Goal: Task Accomplishment & Management: Manage account settings

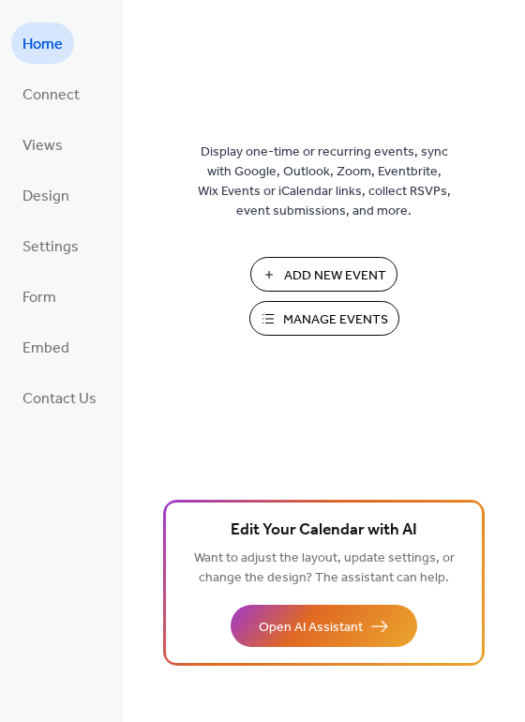
click at [308, 316] on span "Manage Events" at bounding box center [335, 320] width 105 height 20
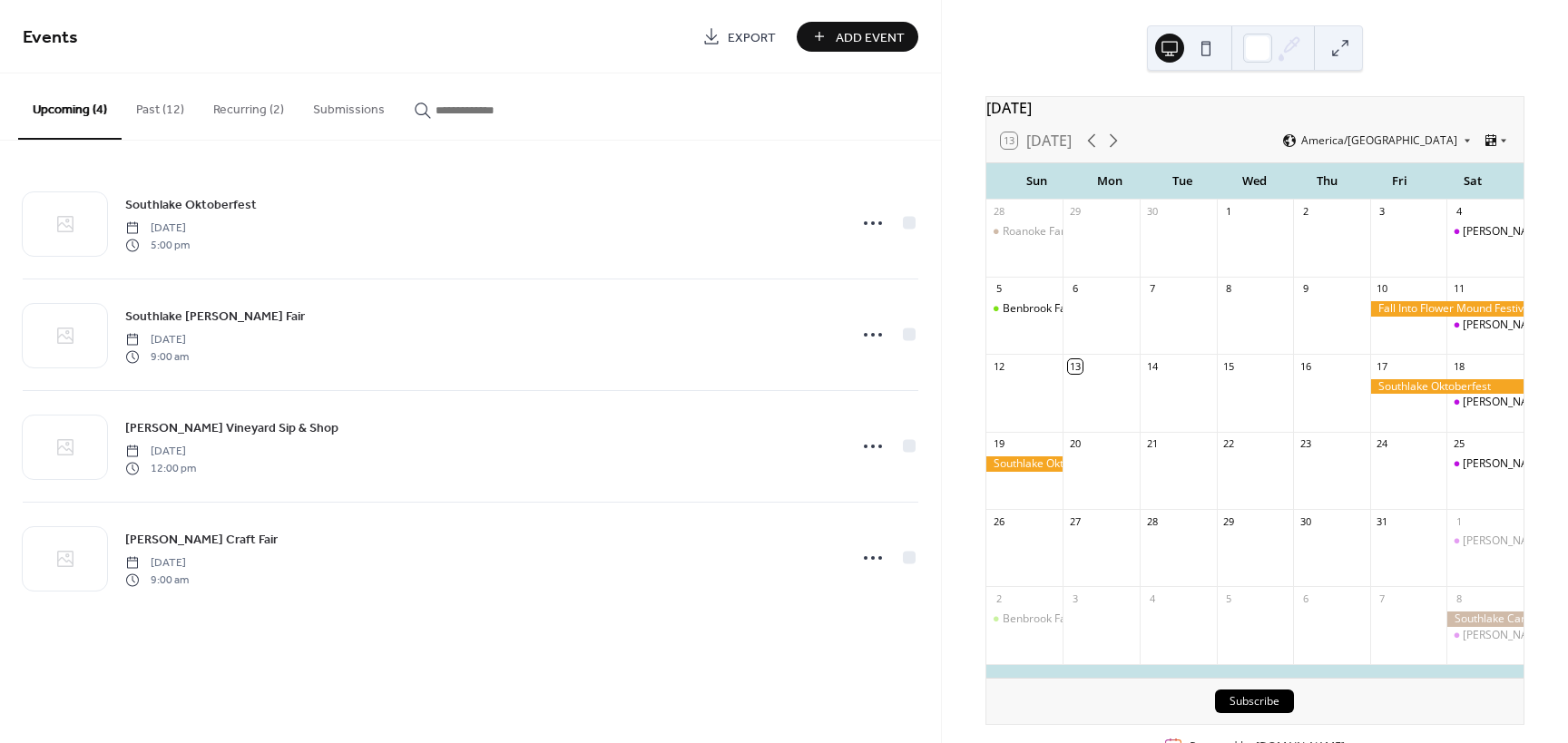
click at [1465, 426] on div "Keller Farmers Market" at bounding box center [1485, 402] width 77 height 46
click at [241, 104] on button "Recurring (2)" at bounding box center [248, 105] width 100 height 65
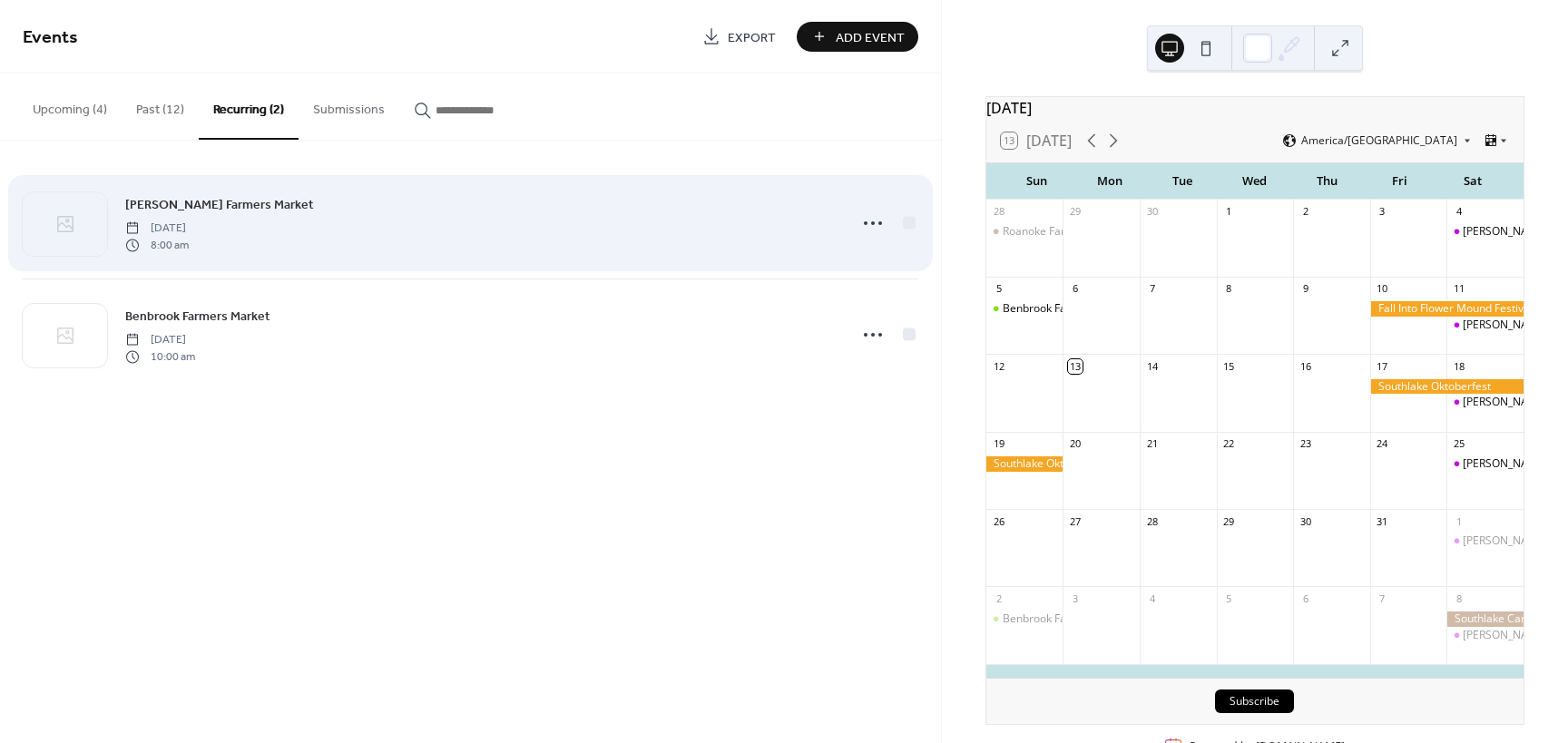
click at [214, 204] on span "Keller Farmers Market" at bounding box center [219, 206] width 189 height 19
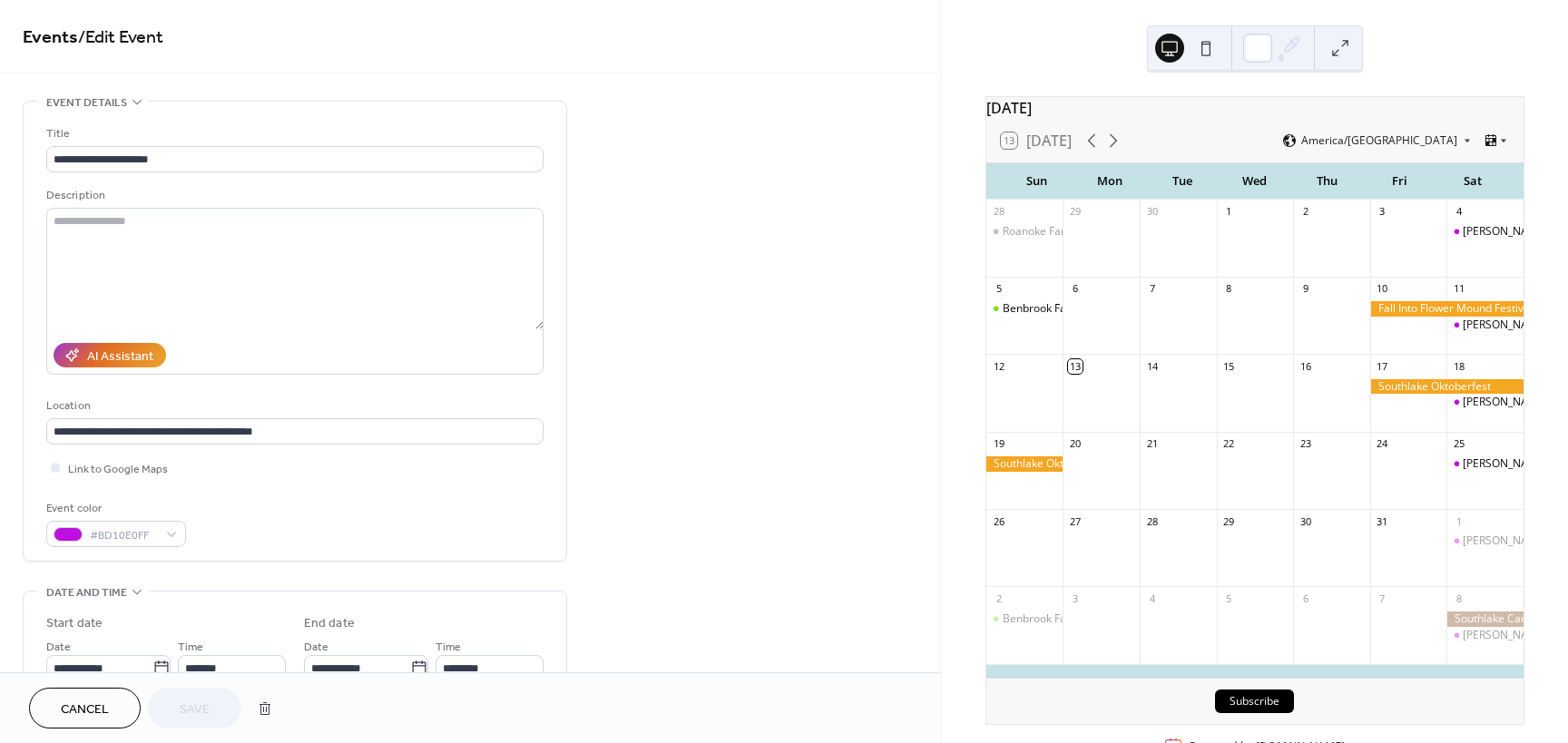
click at [214, 204] on div "Description" at bounding box center [293, 195] width 493 height 19
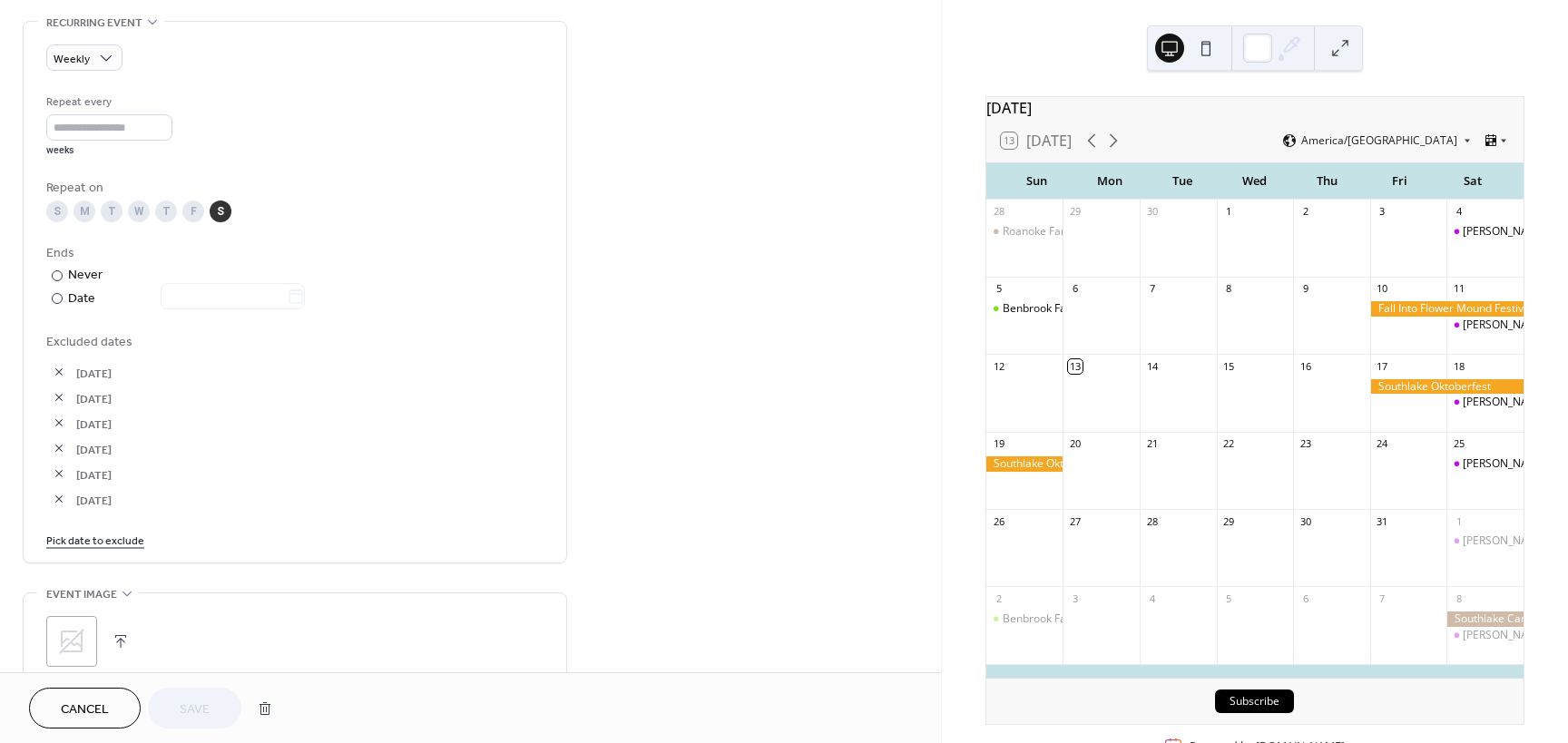
scroll to position [927, 0]
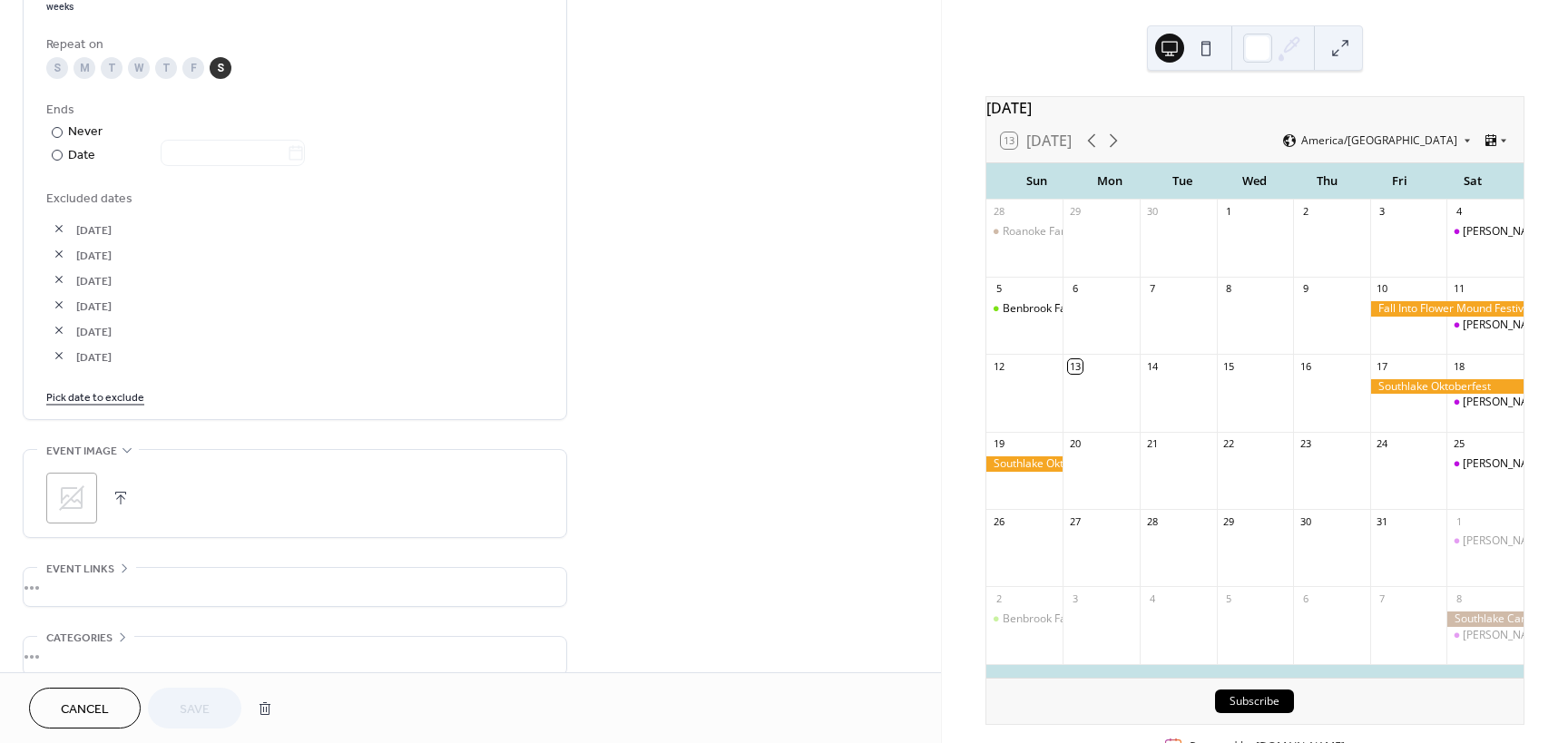
click at [117, 396] on link "Pick date to exclude" at bounding box center [95, 397] width 98 height 19
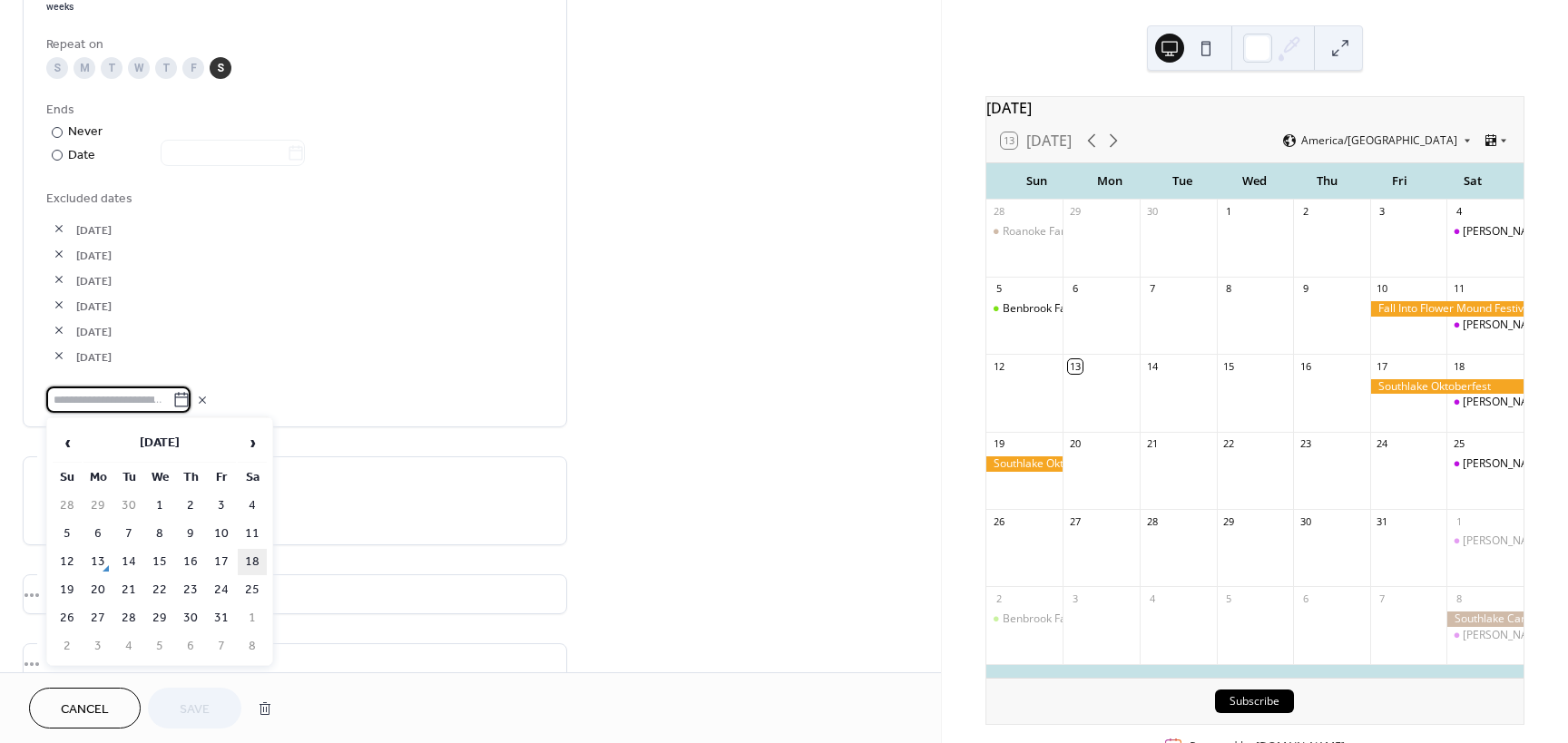
click at [248, 556] on td "18" at bounding box center [252, 561] width 29 height 26
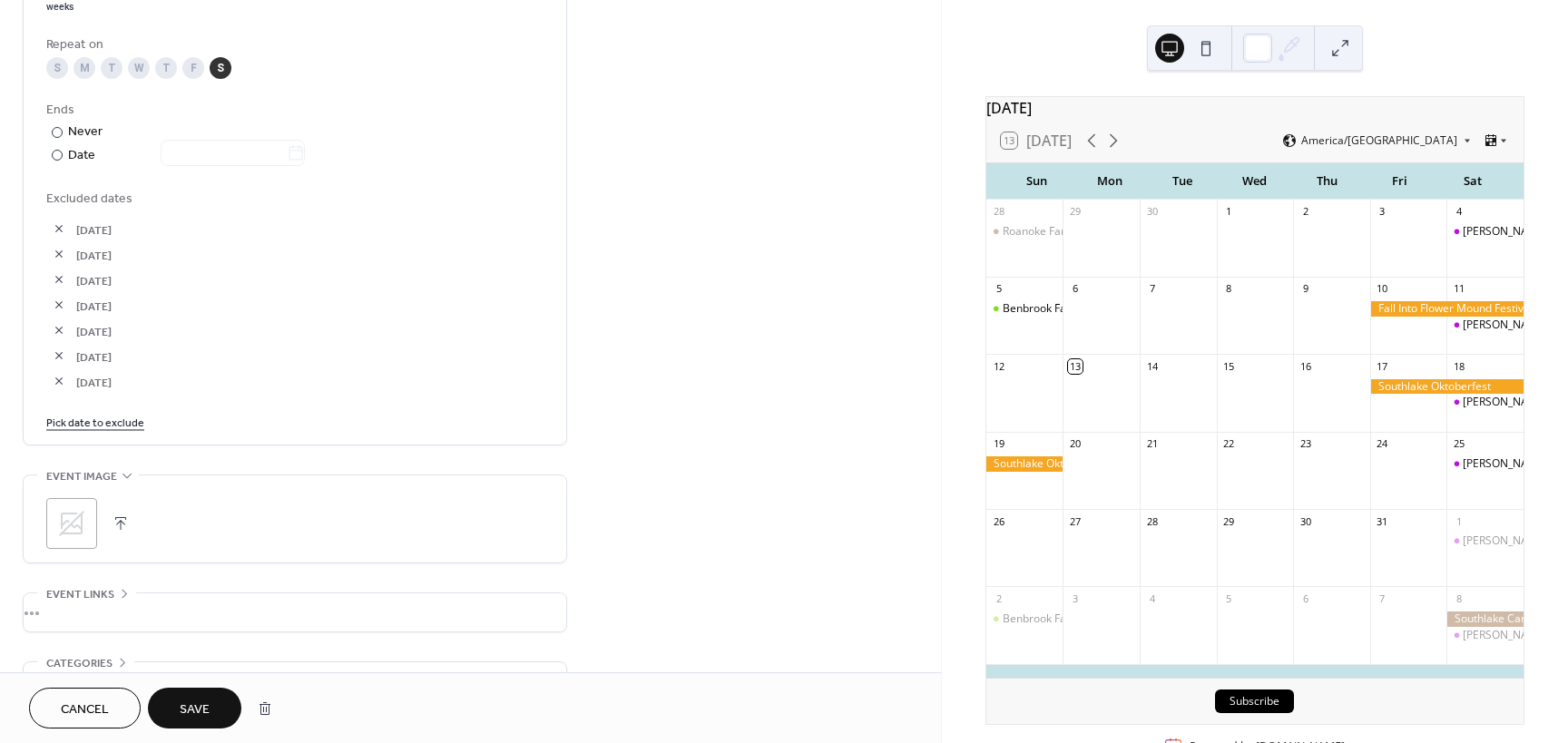
click at [198, 709] on span "Save" at bounding box center [194, 710] width 30 height 19
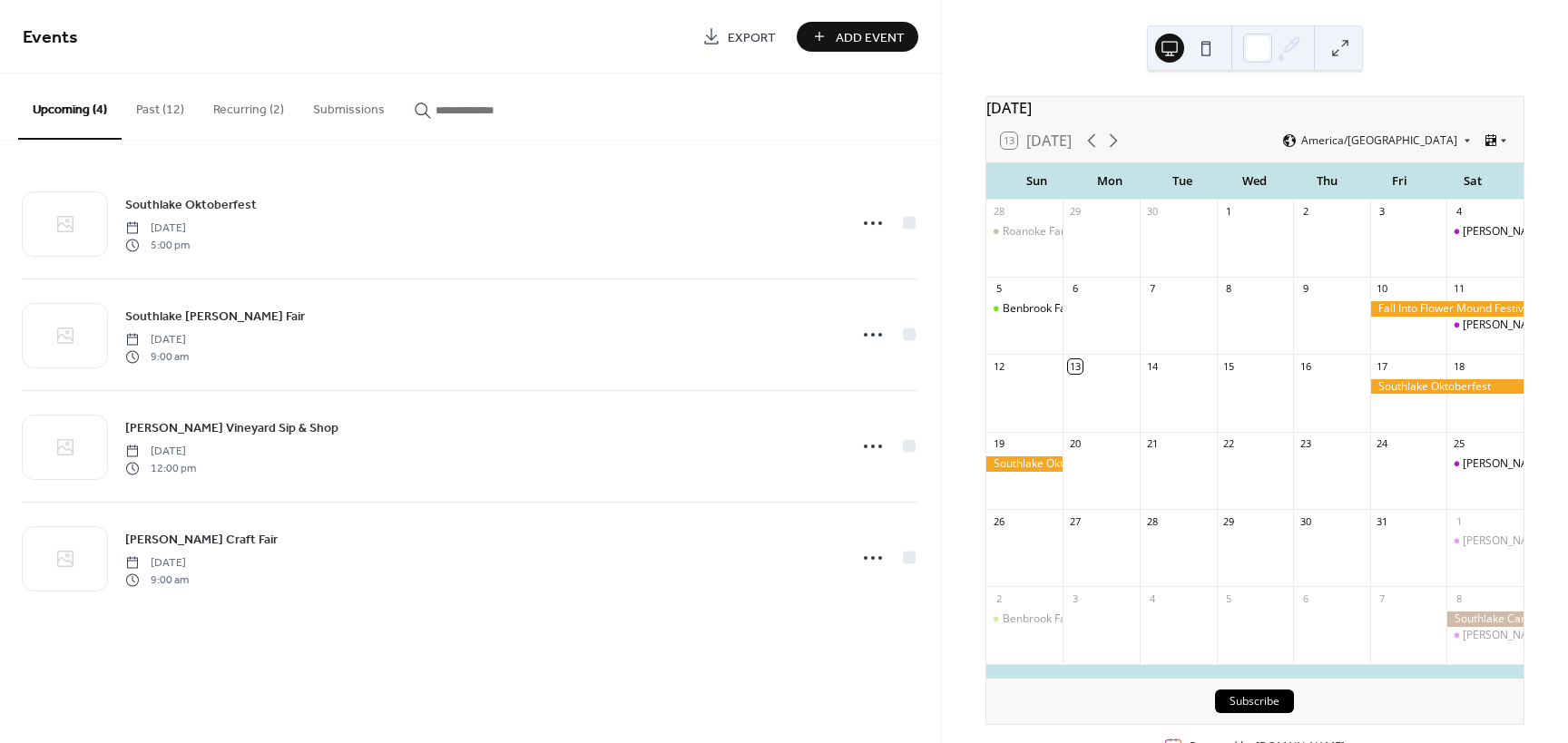
click at [240, 115] on button "Recurring (2)" at bounding box center [248, 105] width 100 height 65
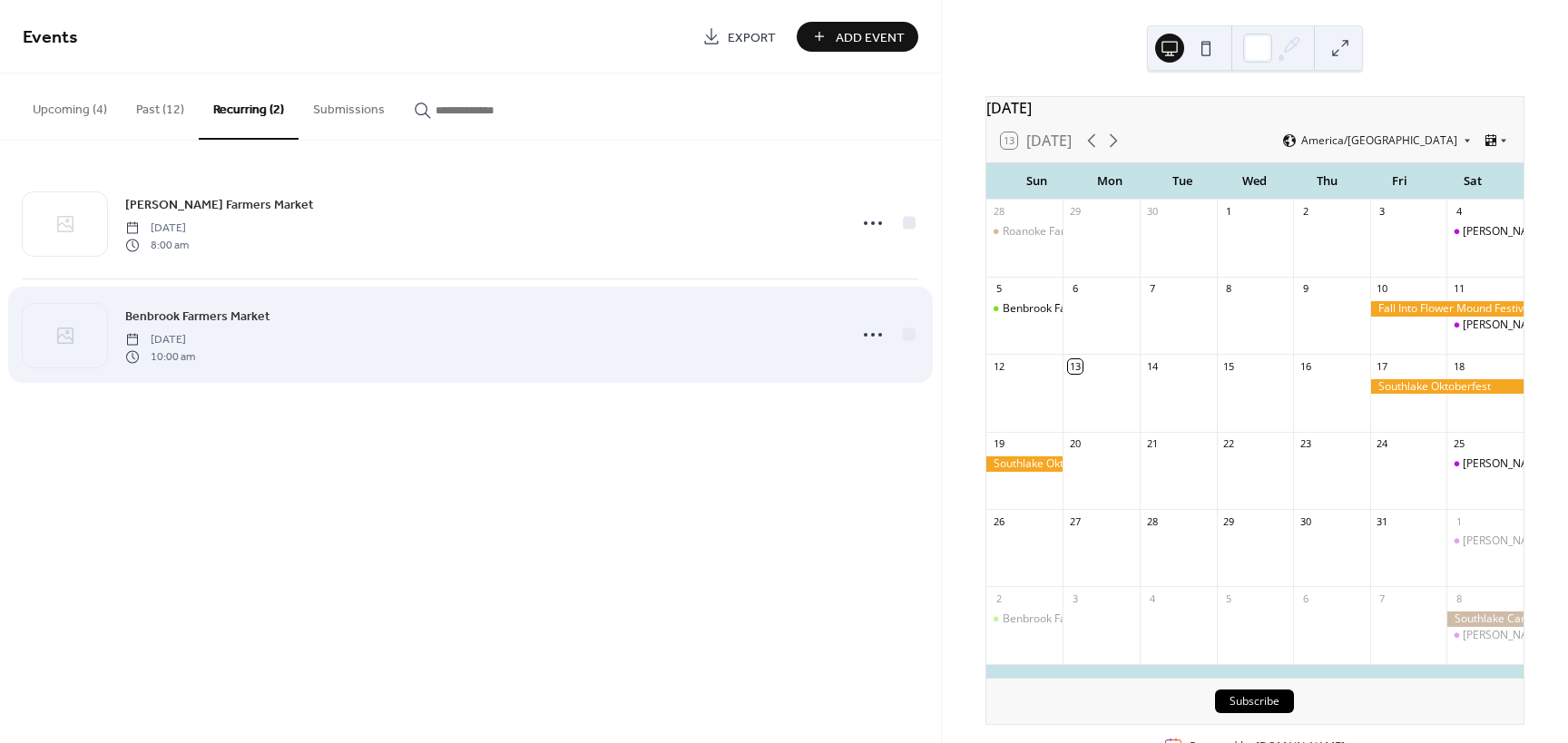
click at [195, 353] on span "10:00 am" at bounding box center [160, 356] width 70 height 16
click at [229, 316] on span "Benbrook Farmers Market" at bounding box center [197, 317] width 145 height 19
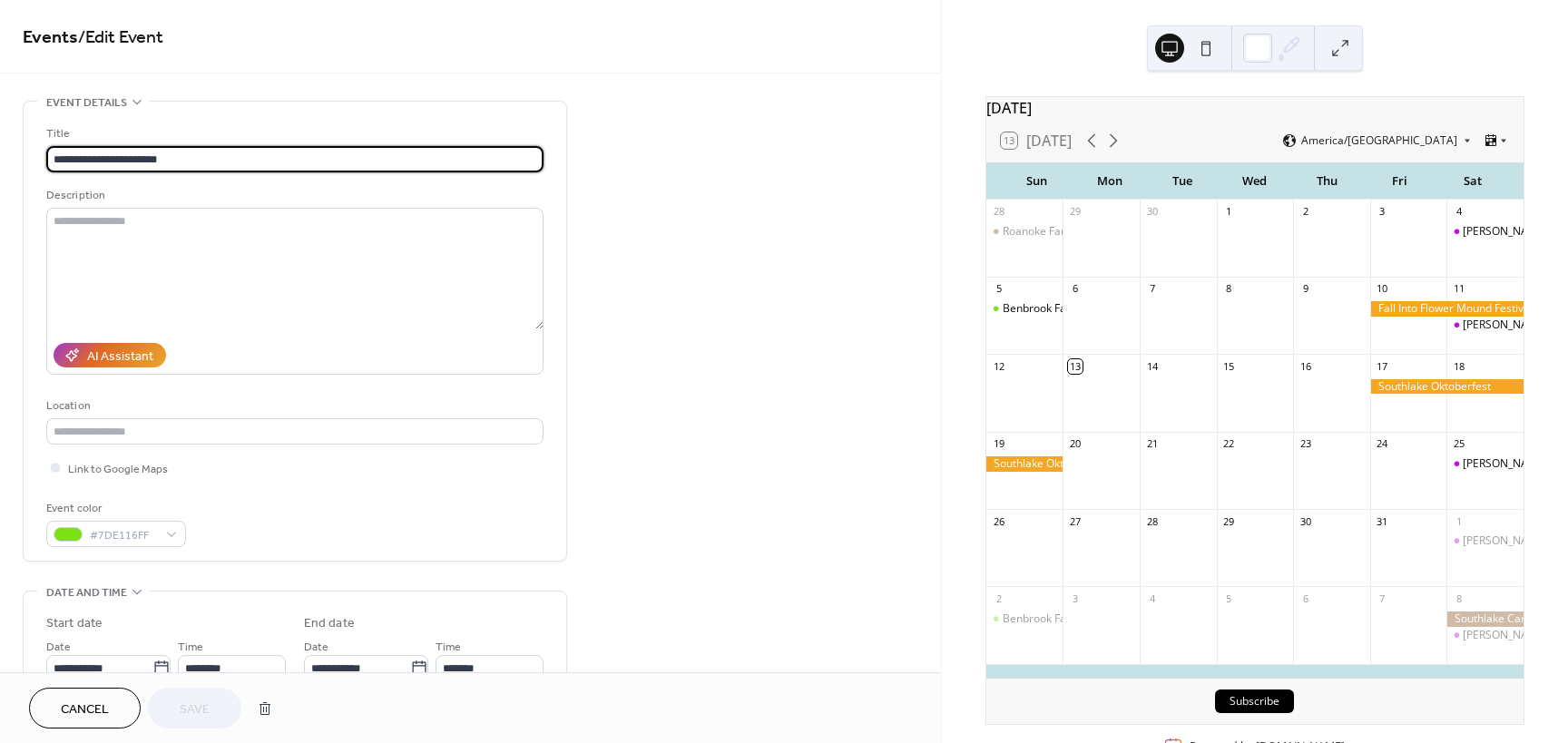
type input "**********"
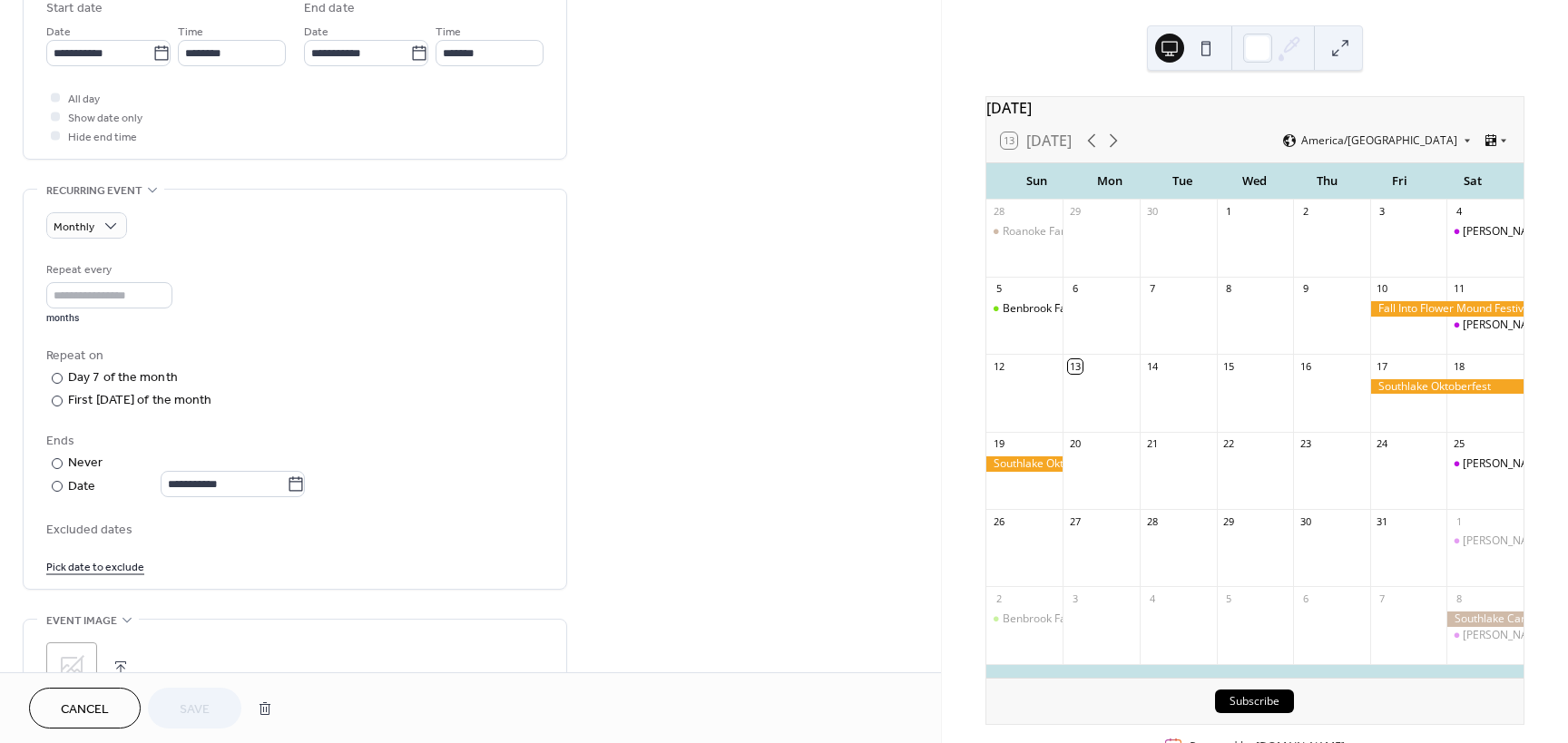
scroll to position [636, 0]
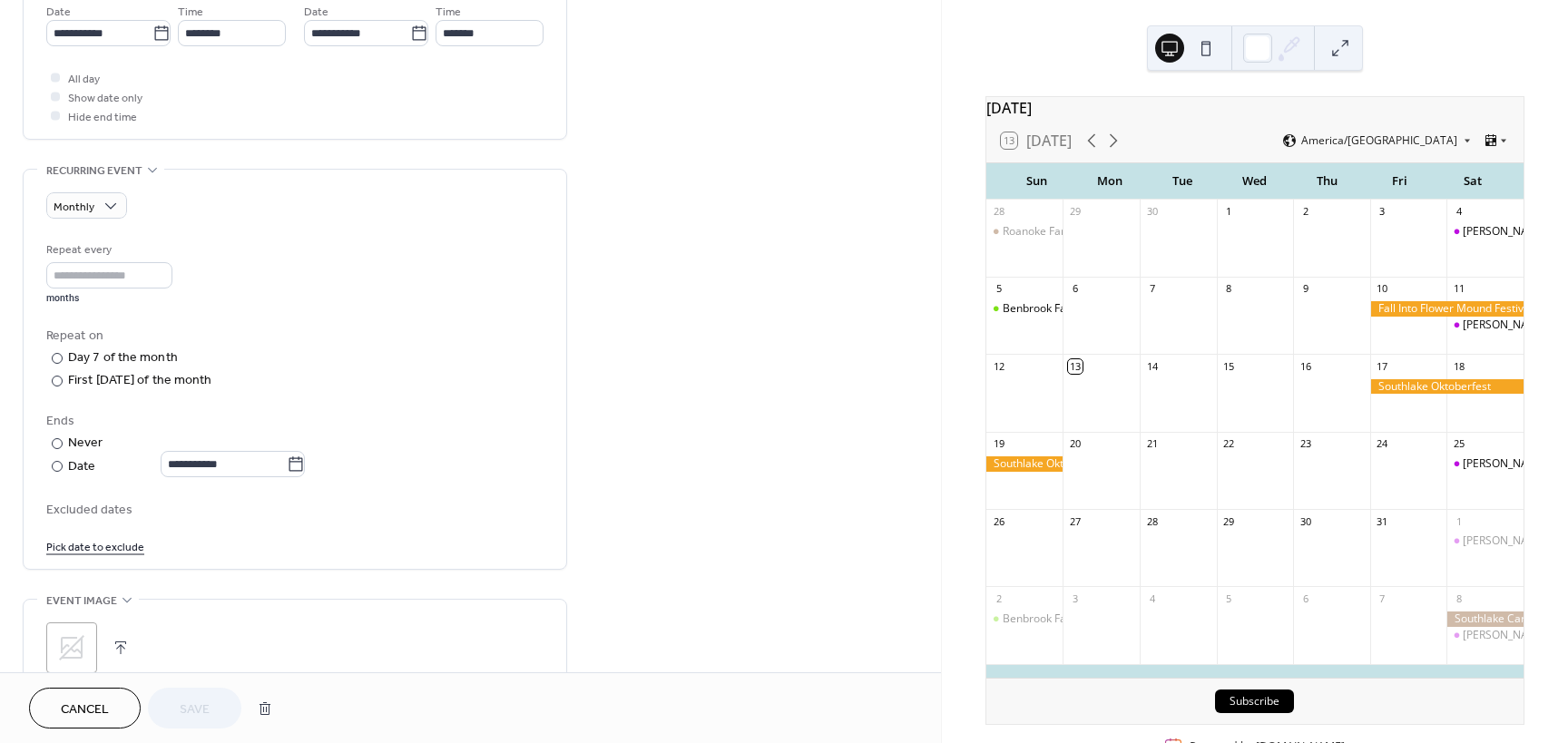
click at [106, 548] on link "Pick date to exclude" at bounding box center [95, 546] width 98 height 19
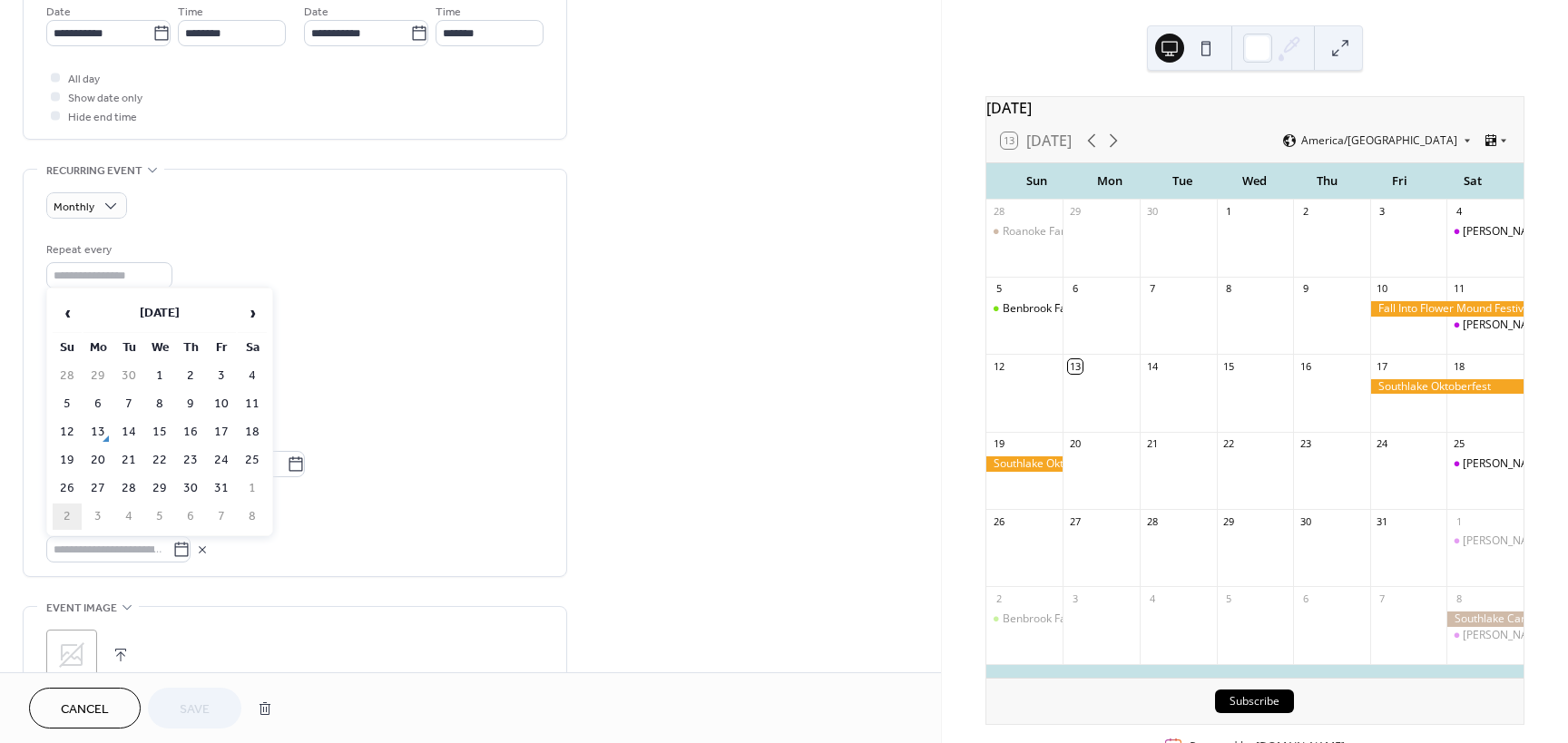
click at [72, 520] on td "2" at bounding box center [67, 517] width 29 height 26
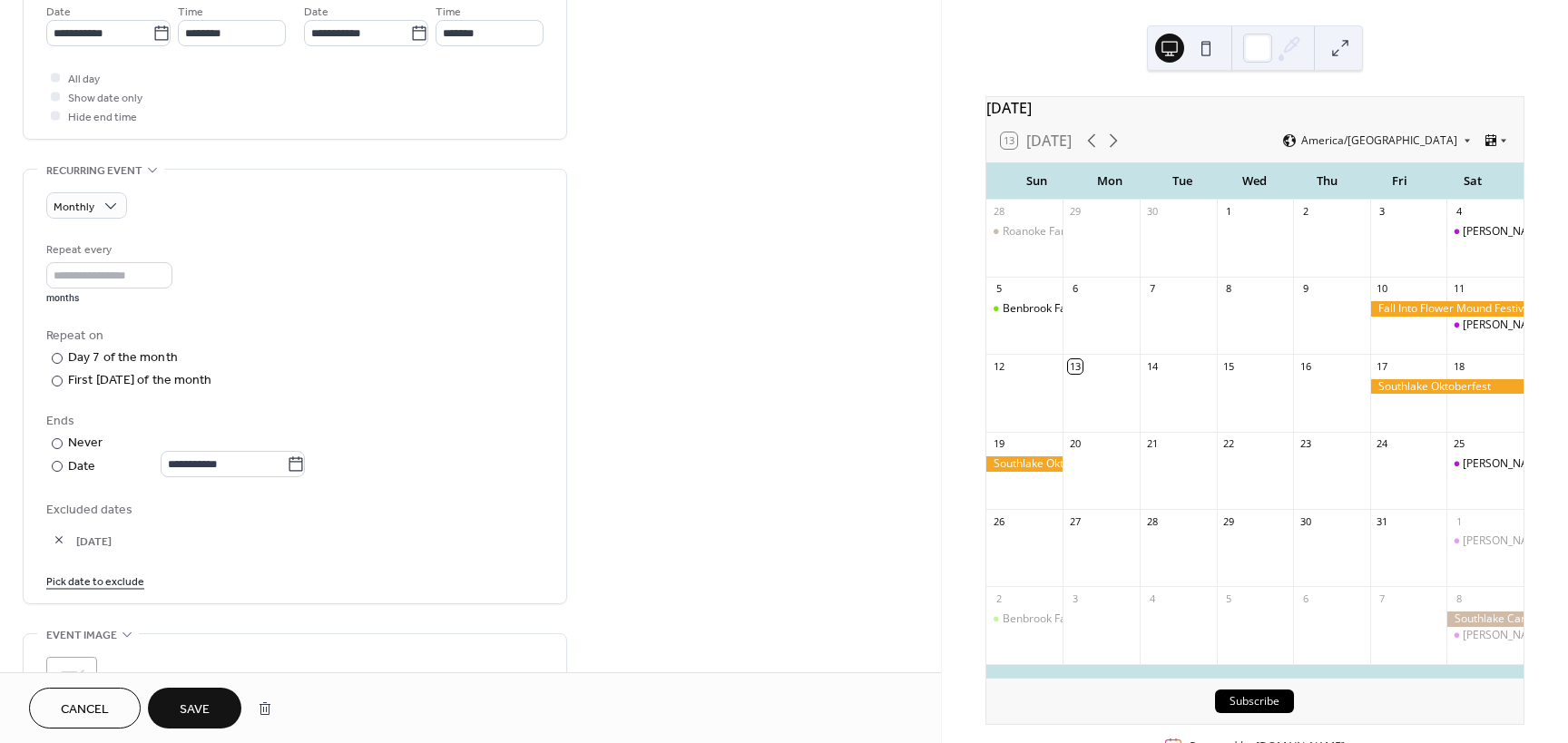
click at [120, 581] on link "Pick date to exclude" at bounding box center [95, 580] width 98 height 19
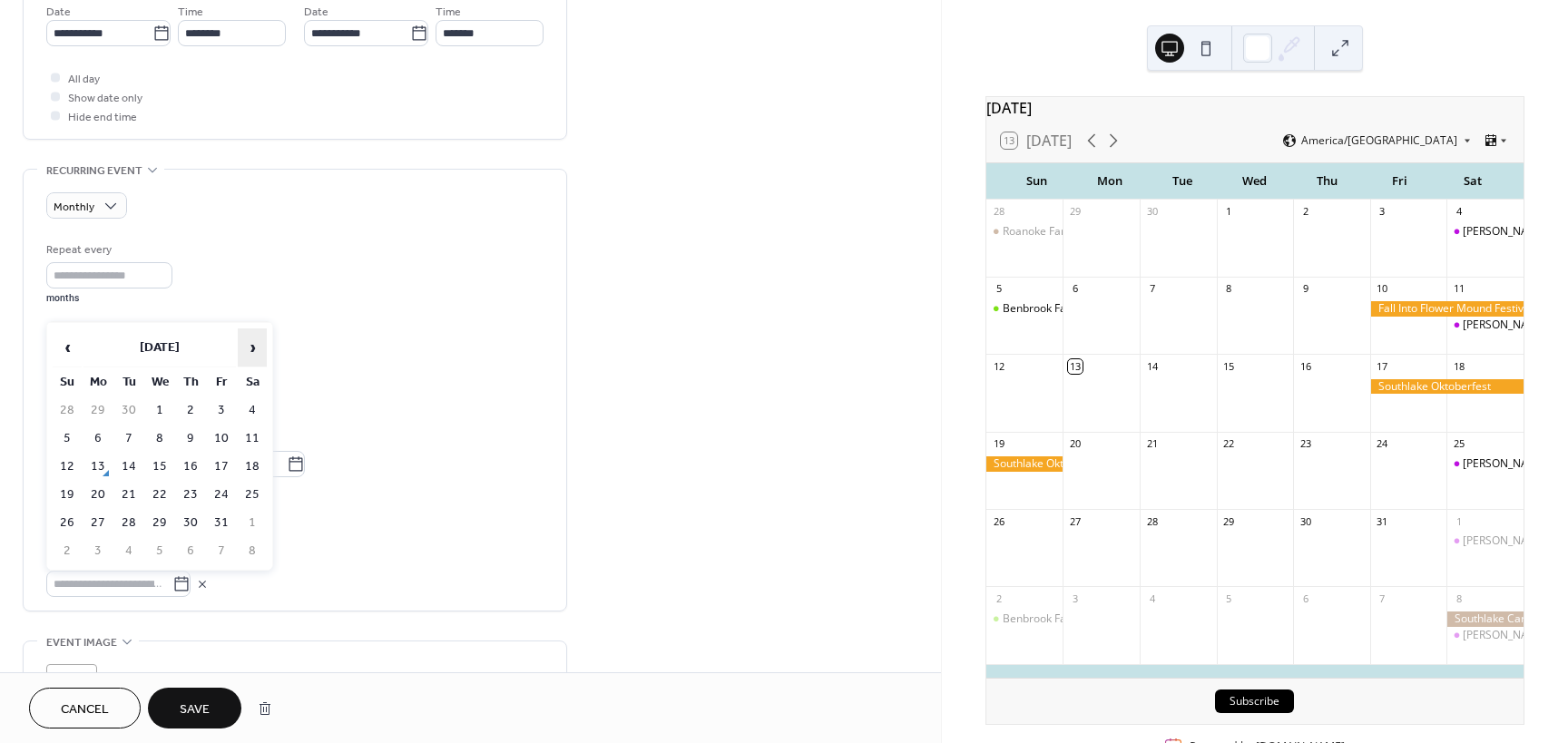
click at [258, 350] on span "›" at bounding box center [252, 347] width 27 height 37
click at [255, 352] on span "›" at bounding box center [252, 347] width 27 height 37
click at [69, 437] on td "7" at bounding box center [67, 438] width 29 height 26
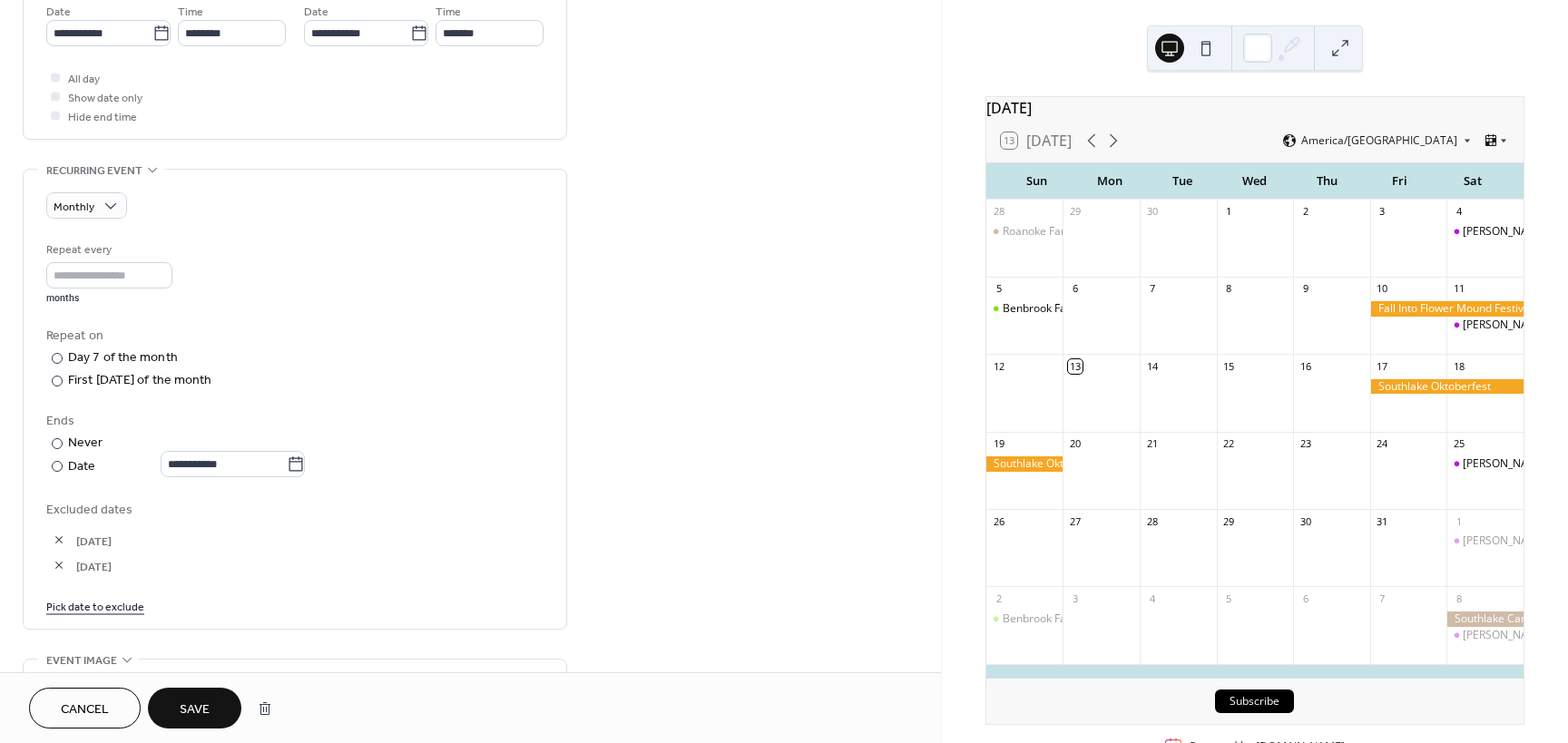
click at [198, 706] on span "Save" at bounding box center [194, 710] width 30 height 19
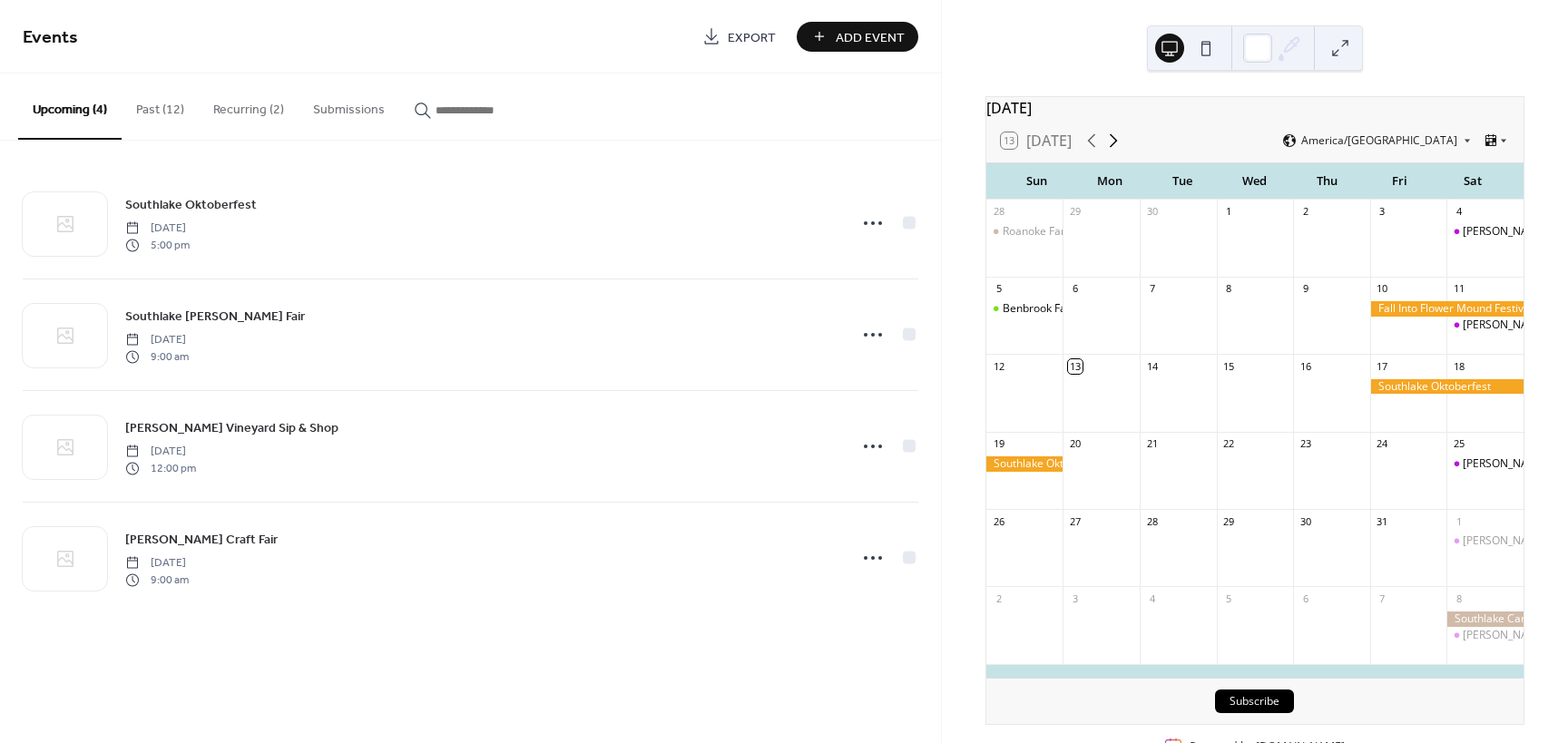
click at [1111, 152] on icon at bounding box center [1113, 140] width 22 height 22
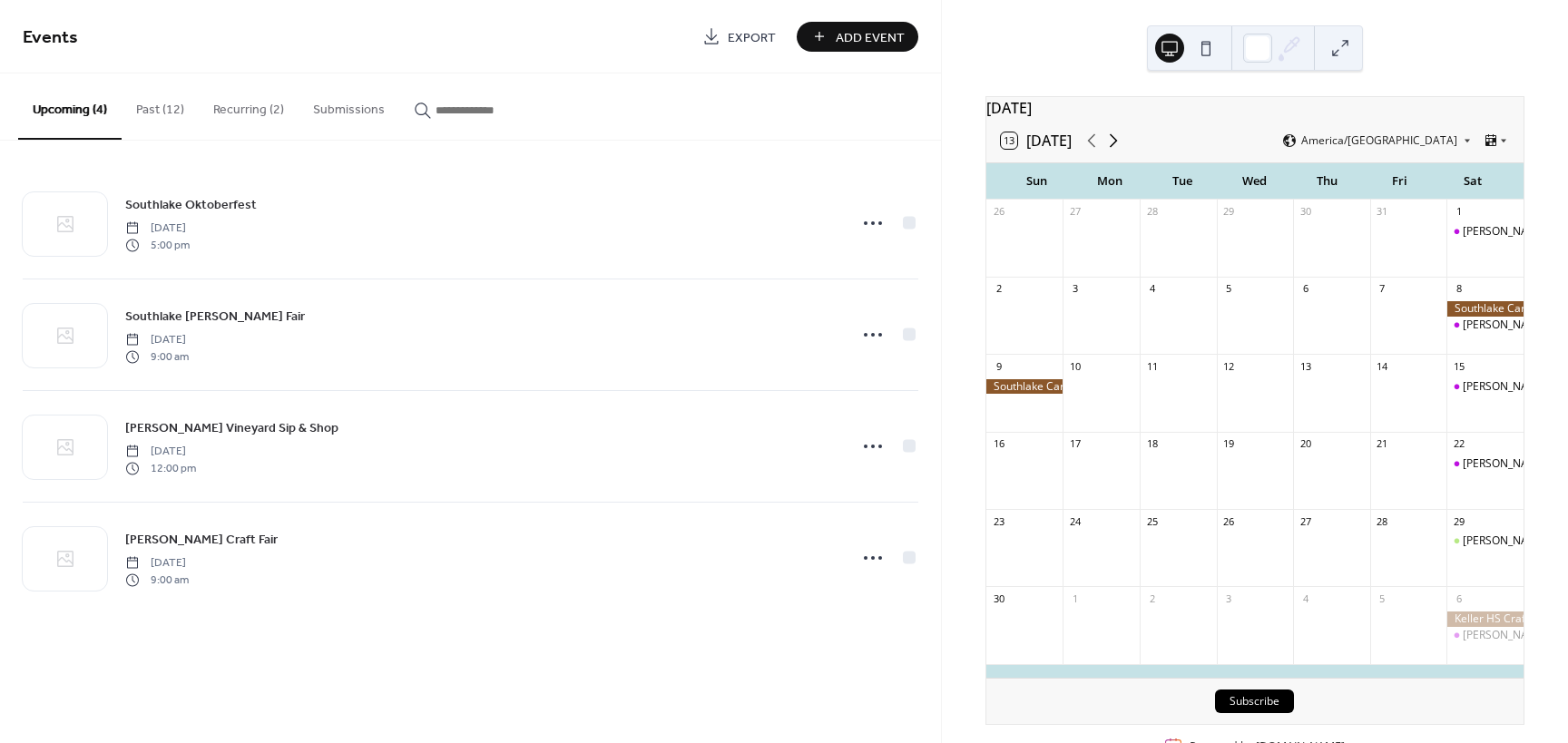
click at [1111, 152] on icon at bounding box center [1113, 140] width 22 height 22
